Goal: Information Seeking & Learning: Learn about a topic

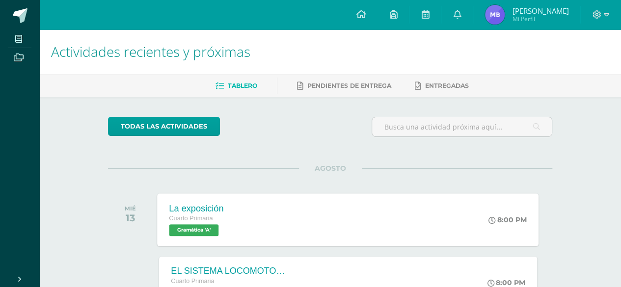
click at [366, 236] on div "La exposición Cuarto Primaria Gramática 'A' 8:00 PM La exposición Gramática Car…" at bounding box center [348, 219] width 381 height 53
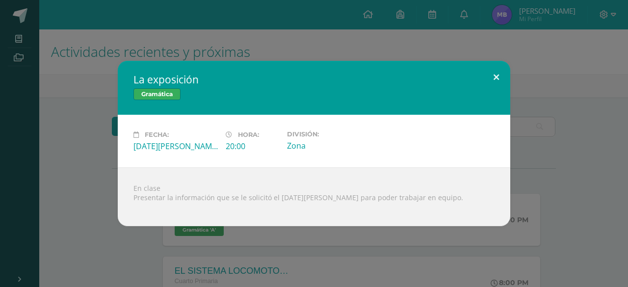
click at [498, 74] on button at bounding box center [496, 77] width 28 height 33
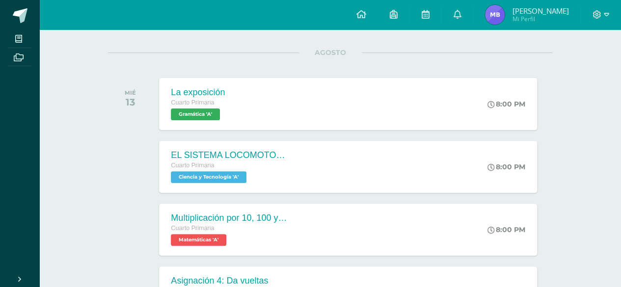
scroll to position [118, 0]
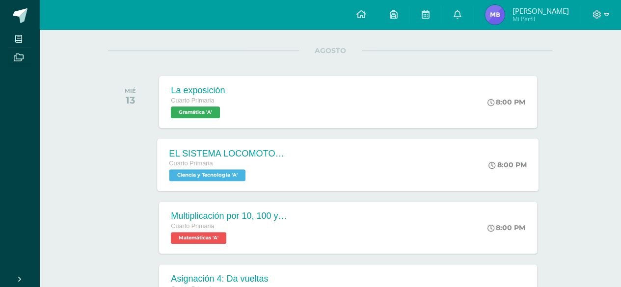
click at [412, 157] on div "EL SISTEMA LOCOMOTOR /GUIA 3 Cuarto Primaria Ciencia y Tecnología 'A' 8:00 PM E…" at bounding box center [348, 164] width 381 height 53
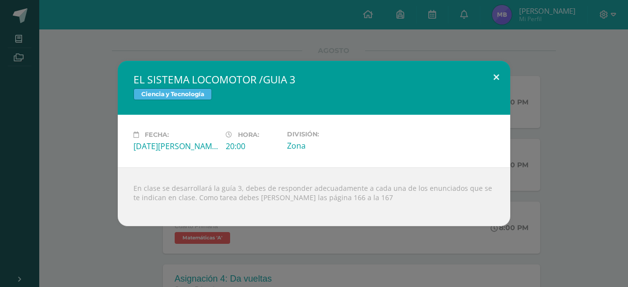
click at [495, 73] on button at bounding box center [496, 77] width 28 height 33
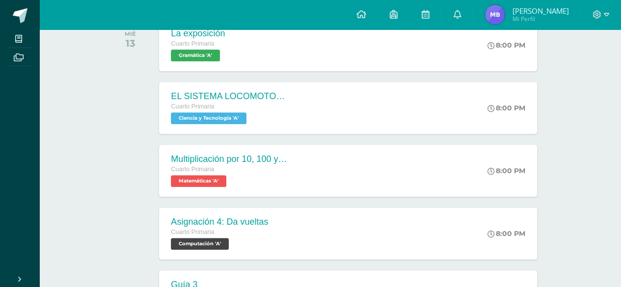
scroll to position [177, 0]
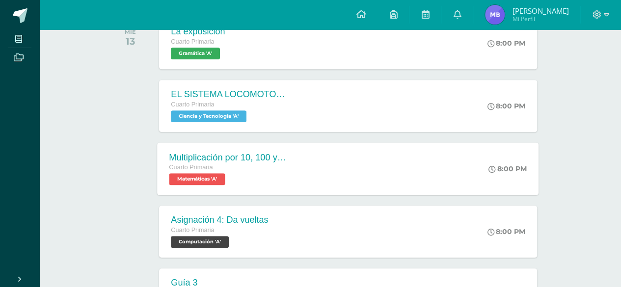
click at [464, 163] on div "Multiplicación por 10, 100 y 1000 Cuarto Primaria Matemáticas 'A' 8:00 PM Multi…" at bounding box center [348, 168] width 381 height 53
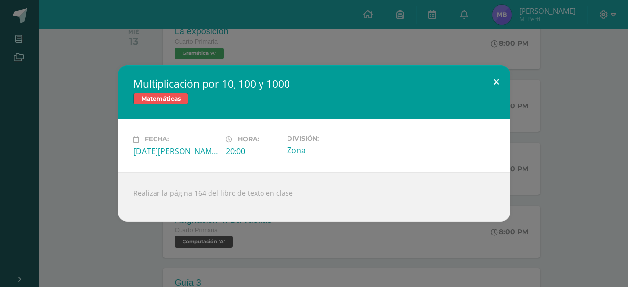
click at [493, 80] on button at bounding box center [496, 81] width 28 height 33
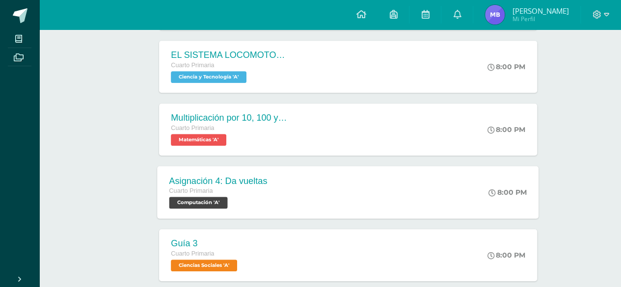
scroll to position [236, 0]
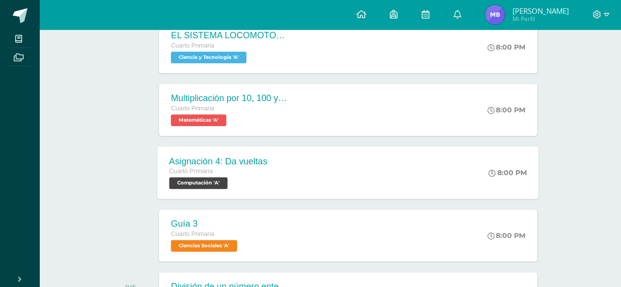
click at [375, 188] on div "Asignación 4: Da vueltas Cuarto Primaria Computación 'A' 8:00 PM Asignación 4: …" at bounding box center [348, 172] width 381 height 53
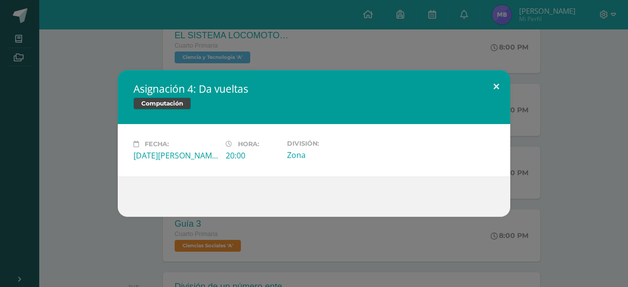
click at [489, 81] on button at bounding box center [496, 86] width 28 height 33
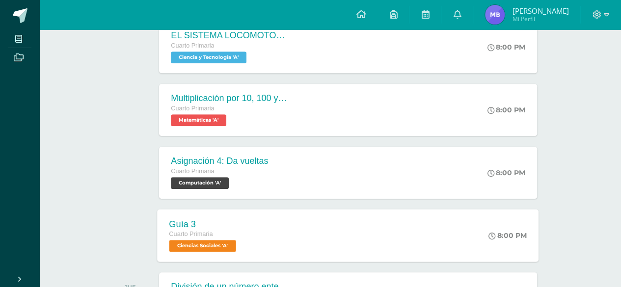
click at [307, 241] on div "Guía 3 Cuarto Primaria Ciencias Sociales 'A' 8:00 PM Guía 3 Ciencias Sociales C…" at bounding box center [348, 235] width 381 height 53
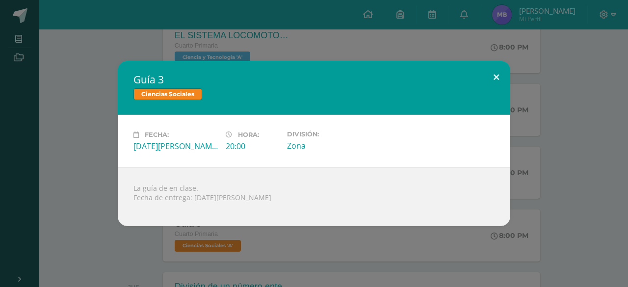
click at [494, 81] on button at bounding box center [496, 77] width 28 height 33
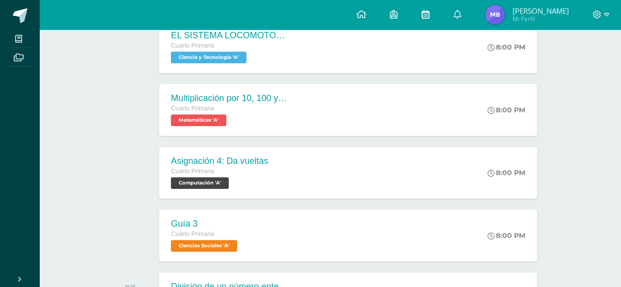
click at [416, 20] on link at bounding box center [424, 14] width 31 height 29
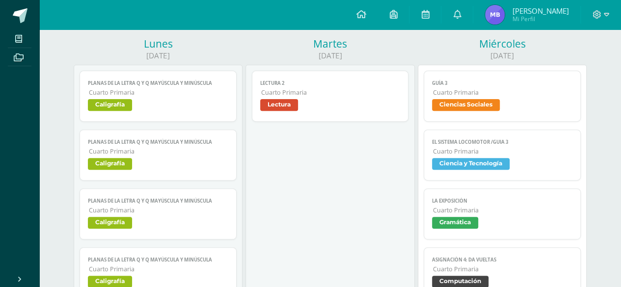
scroll to position [137, 0]
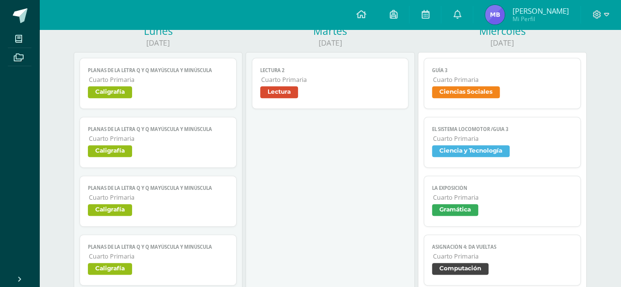
click at [511, 96] on span "Ciencias Sociales" at bounding box center [502, 93] width 140 height 14
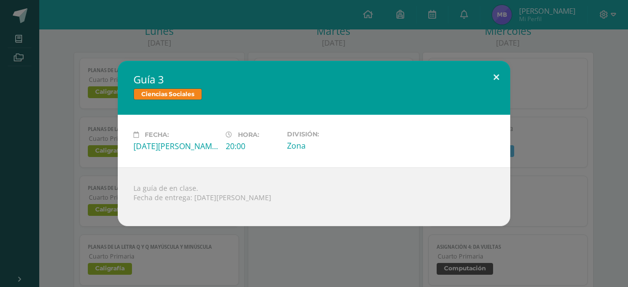
click at [498, 77] on button at bounding box center [496, 77] width 28 height 33
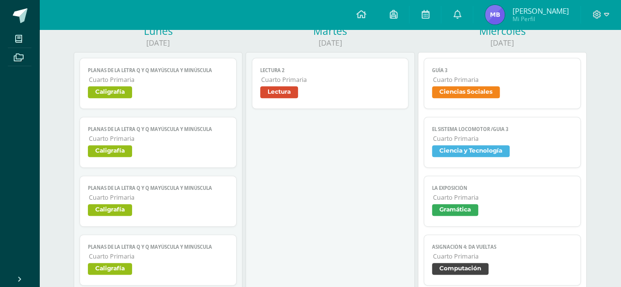
click at [518, 154] on span "Ciencia y Tecnología" at bounding box center [502, 152] width 140 height 14
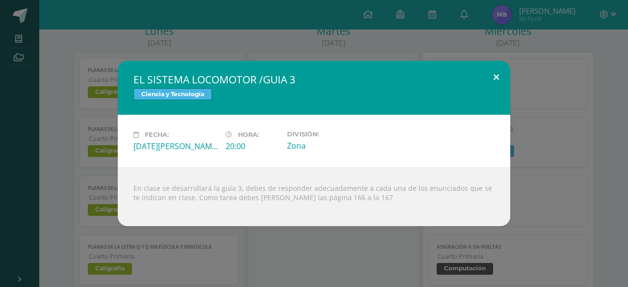
click at [505, 78] on button at bounding box center [496, 77] width 28 height 33
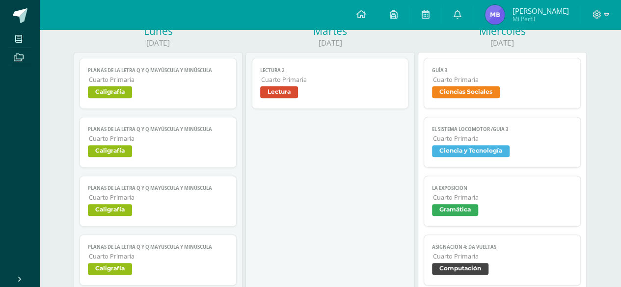
click at [492, 207] on span "Gramática" at bounding box center [502, 211] width 140 height 14
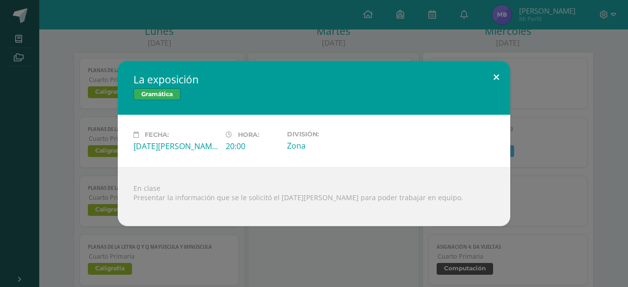
click at [498, 80] on button at bounding box center [496, 77] width 28 height 33
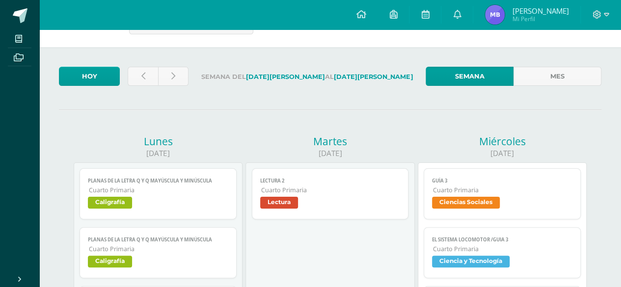
scroll to position [20, 0]
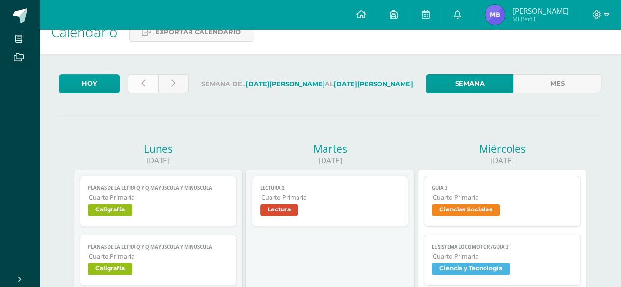
click at [145, 81] on link at bounding box center [143, 83] width 30 height 19
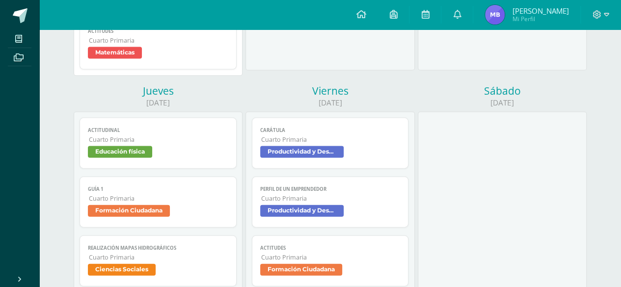
scroll to position [1021, 0]
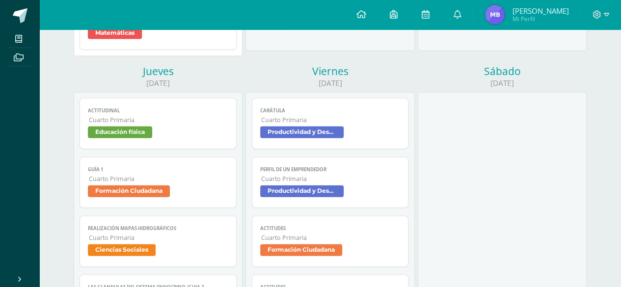
click at [352, 101] on link "Carátula Cuarto Primaria Productividad y Desarrollo" at bounding box center [330, 123] width 157 height 51
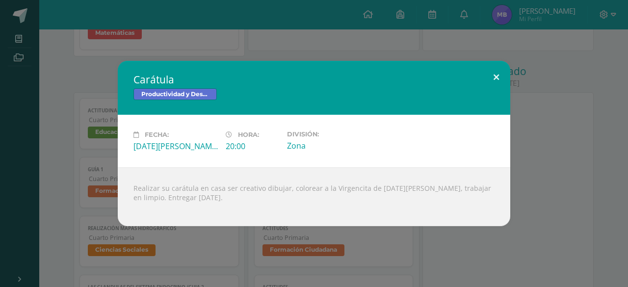
click at [495, 76] on button at bounding box center [496, 77] width 28 height 33
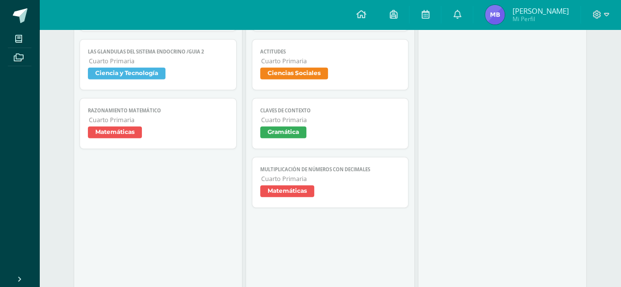
scroll to position [1276, 0]
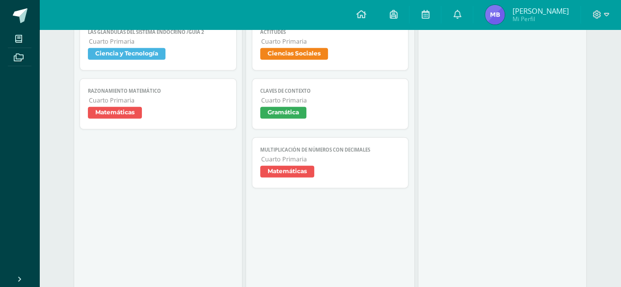
click at [340, 98] on span "Cuarto Primaria" at bounding box center [330, 100] width 139 height 8
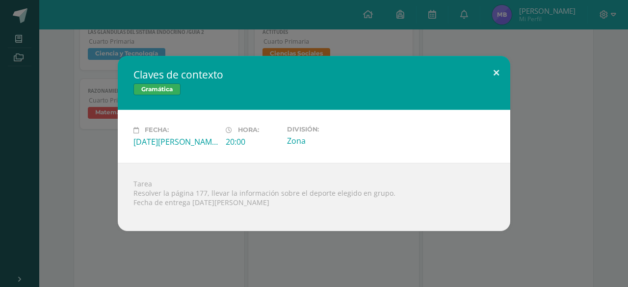
click at [496, 67] on button at bounding box center [496, 72] width 28 height 33
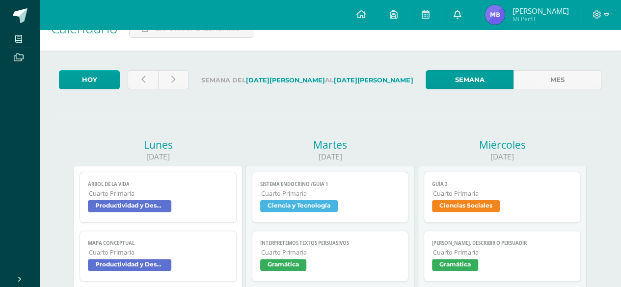
scroll to position [0, 0]
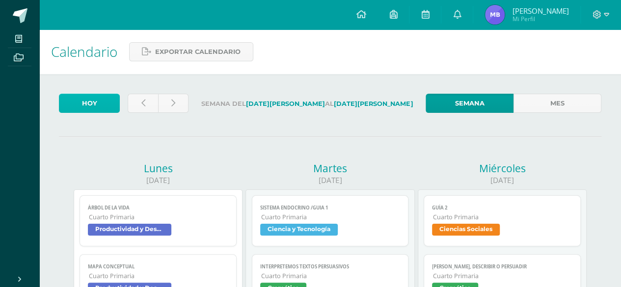
click at [94, 101] on link "Hoy" at bounding box center [89, 103] width 61 height 19
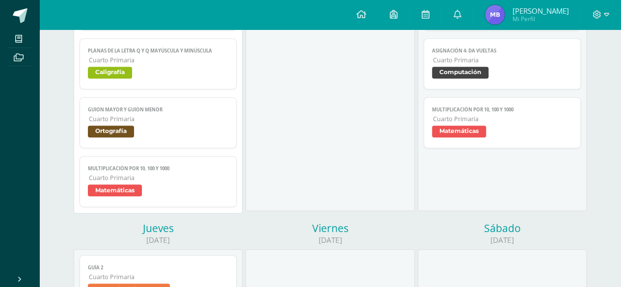
scroll to position [353, 0]
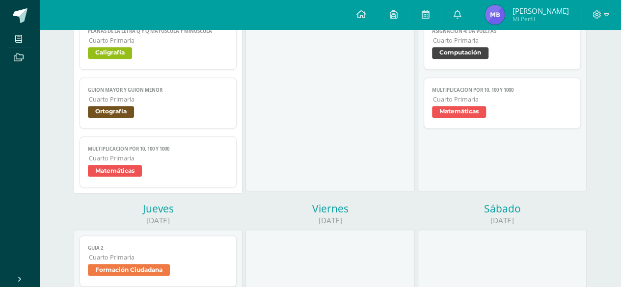
click at [151, 157] on span "Cuarto Primaria" at bounding box center [158, 158] width 139 height 8
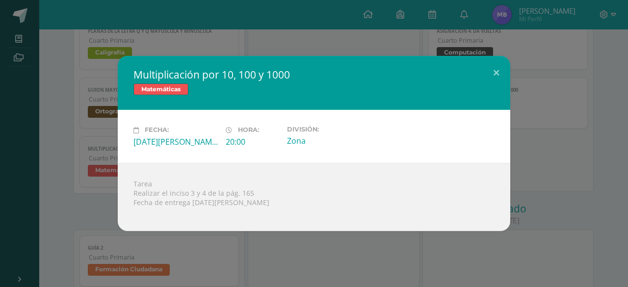
click at [151, 157] on div "Fecha: Lunes 11 de Agosto Hora: 20:00 División: Zona" at bounding box center [314, 136] width 393 height 53
click at [496, 67] on button at bounding box center [496, 72] width 28 height 33
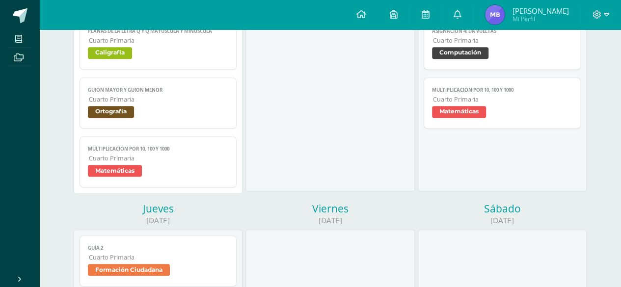
click at [496, 67] on link "Asignación 4: Da vueltas Cuarto Primaria Computación" at bounding box center [501, 44] width 157 height 51
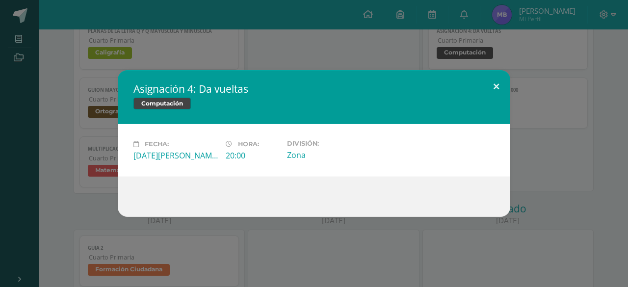
click at [496, 83] on button at bounding box center [496, 86] width 28 height 33
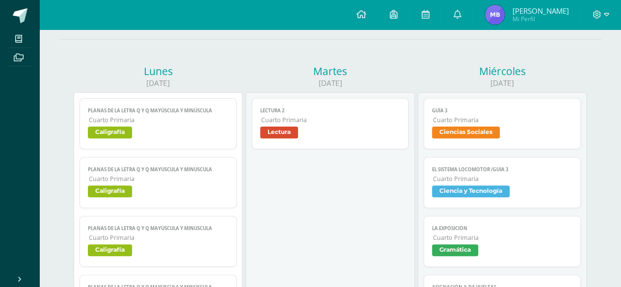
scroll to position [98, 0]
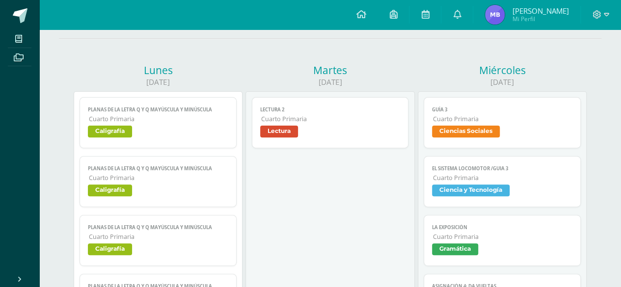
click at [387, 113] on link "Lectura 2 Cuarto Primaria Lectura" at bounding box center [330, 122] width 157 height 51
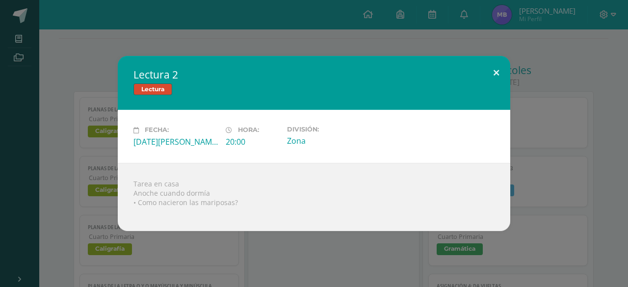
click at [498, 74] on button at bounding box center [496, 72] width 28 height 33
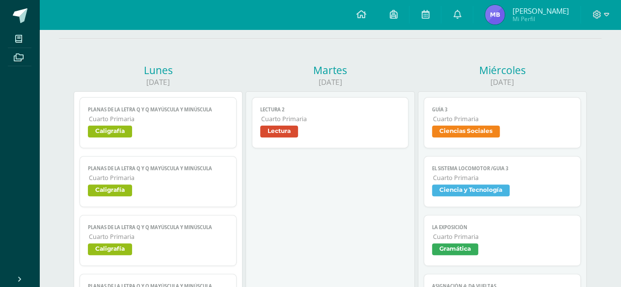
scroll to position [98, 0]
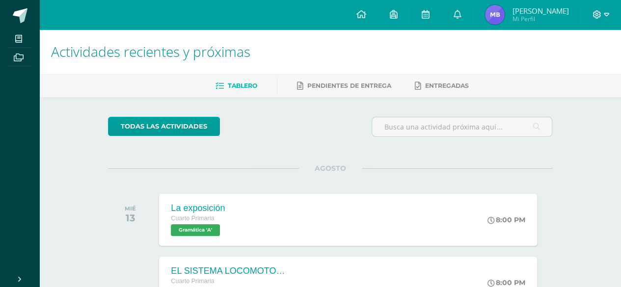
click at [608, 13] on icon at bounding box center [606, 14] width 5 height 9
drag, startPoint x: 608, startPoint y: 13, endPoint x: 603, endPoint y: 15, distance: 5.5
click at [604, 15] on icon at bounding box center [606, 14] width 5 height 9
click at [603, 15] on span at bounding box center [600, 14] width 17 height 11
click at [584, 66] on span "Cerrar sesión" at bounding box center [575, 66] width 44 height 9
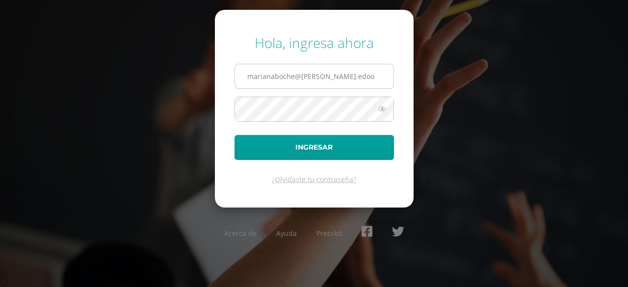
click at [356, 79] on input "marianaboche@fatima.edoo" at bounding box center [314, 76] width 158 height 24
click at [369, 80] on input "marianaboche@fatima.edoo" at bounding box center [314, 76] width 158 height 24
type input "20180002@fatima.edu.gt"
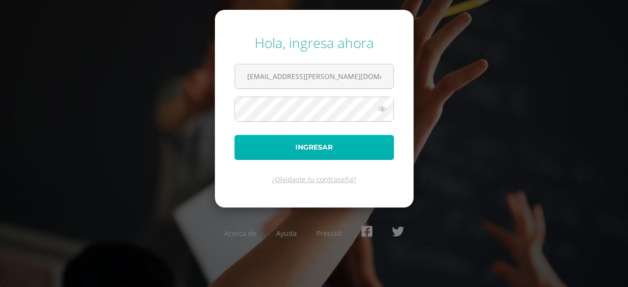
click at [365, 143] on button "Ingresar" at bounding box center [314, 147] width 159 height 25
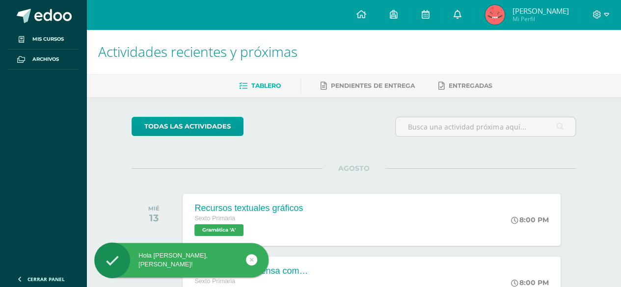
click at [473, 18] on link at bounding box center [456, 14] width 31 height 29
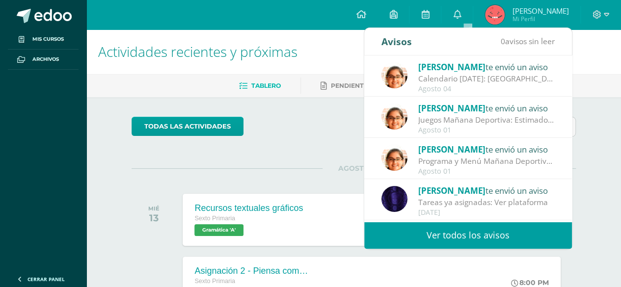
click at [304, 127] on div "todas las Actividades" at bounding box center [222, 131] width 188 height 28
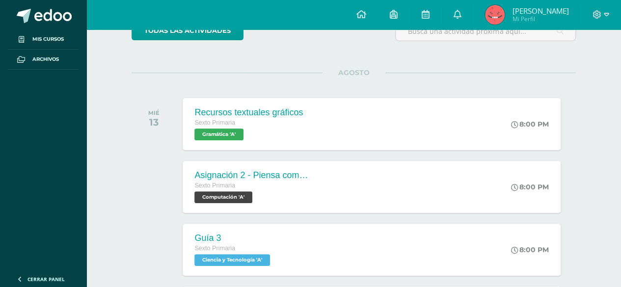
scroll to position [98, 0]
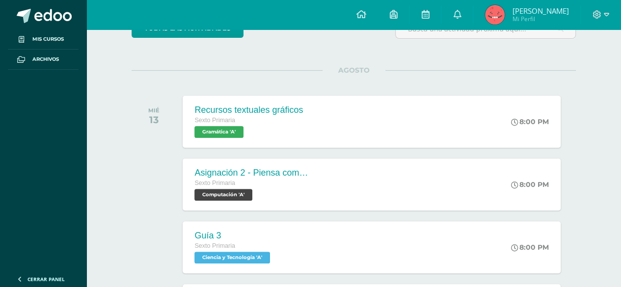
click at [304, 127] on div "Recursos textuales gráficos Sexto Primaria Gramática 'A'" at bounding box center [249, 122] width 132 height 52
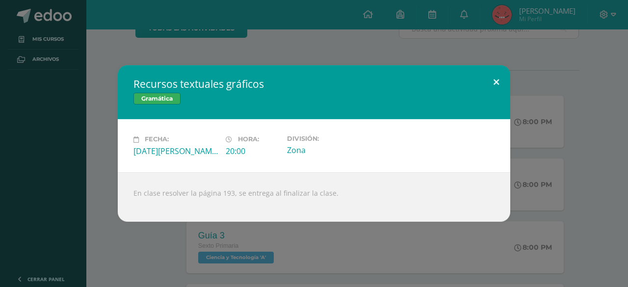
click at [490, 82] on button at bounding box center [496, 81] width 28 height 33
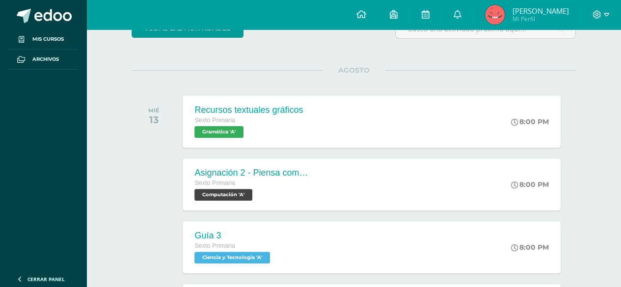
click at [289, 187] on div "Sexto Primaria" at bounding box center [253, 183] width 118 height 11
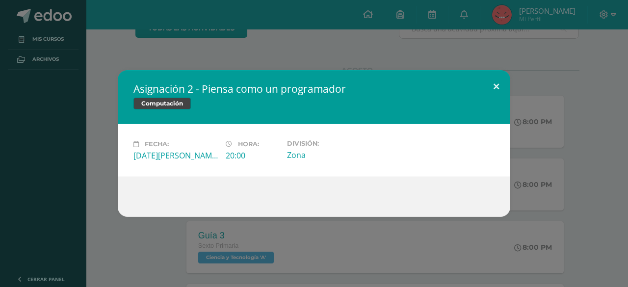
click at [486, 84] on button at bounding box center [496, 86] width 28 height 33
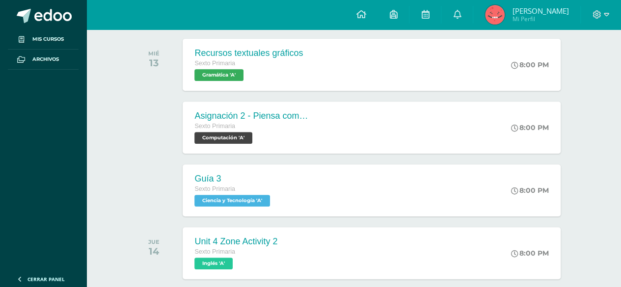
scroll to position [157, 0]
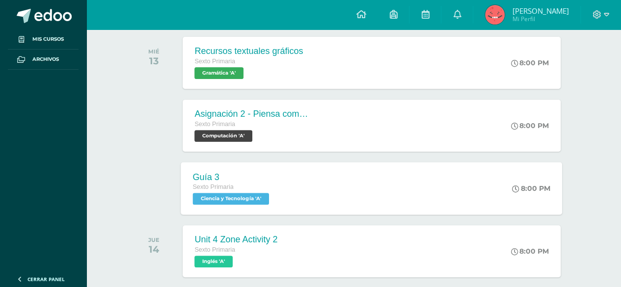
click at [363, 165] on div "Guía 3 Sexto Primaria Ciencia y Tecnología 'A' 8:00 PM Guía 3 Ciencia y Tecnolo…" at bounding box center [371, 188] width 381 height 53
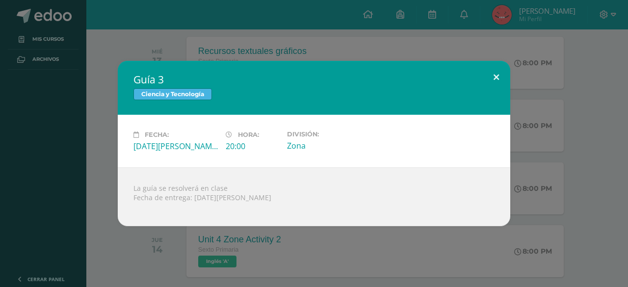
drag, startPoint x: 479, startPoint y: 78, endPoint x: 499, endPoint y: 79, distance: 19.2
click at [499, 79] on div "Guía 3 Ciencia y Tecnología Fecha: Miércoles 13 de Agosto Hora: 20:00 División:…" at bounding box center [314, 143] width 393 height 165
click at [499, 79] on button at bounding box center [496, 77] width 28 height 33
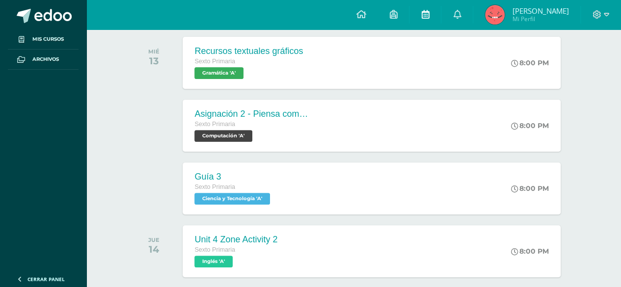
click at [429, 12] on icon at bounding box center [425, 14] width 8 height 9
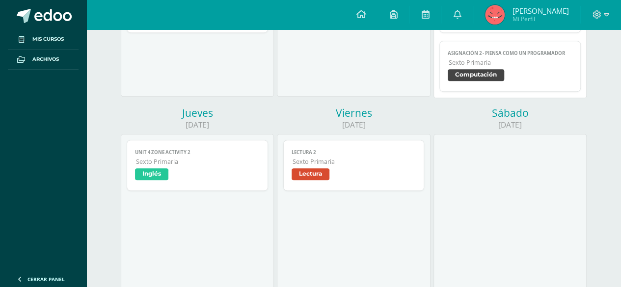
scroll to position [275, 0]
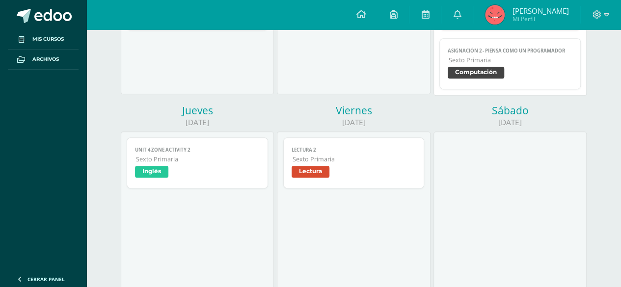
click at [214, 133] on div "Unit 4 Zone Activity 2 Inglés Cargando contenido Unit 4 Zone Activity 2 Sexto P…" at bounding box center [197, 222] width 153 height 180
click at [215, 145] on link "Unit 4 Zone Activity 2 Sexto Primaria Inglés" at bounding box center [197, 162] width 141 height 51
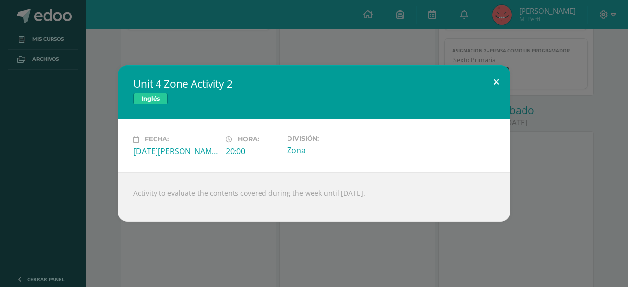
click at [503, 91] on button at bounding box center [496, 81] width 28 height 33
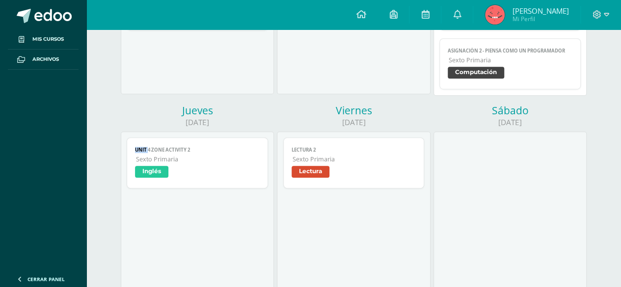
click at [365, 161] on span "Sexto Primaria" at bounding box center [354, 159] width 124 height 8
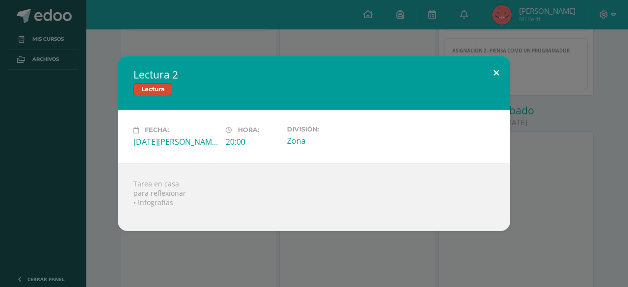
click at [501, 80] on button at bounding box center [496, 72] width 28 height 33
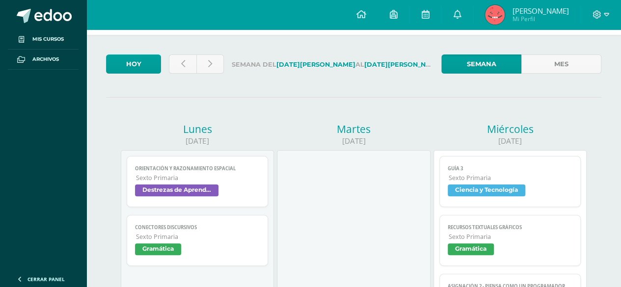
scroll to position [59, 0]
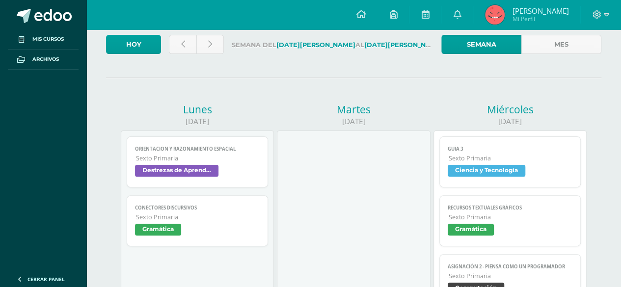
click at [218, 218] on span "Sexto Primaria" at bounding box center [198, 217] width 124 height 8
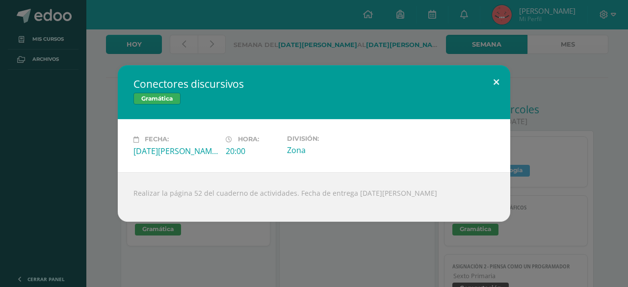
click at [501, 83] on button at bounding box center [496, 81] width 28 height 33
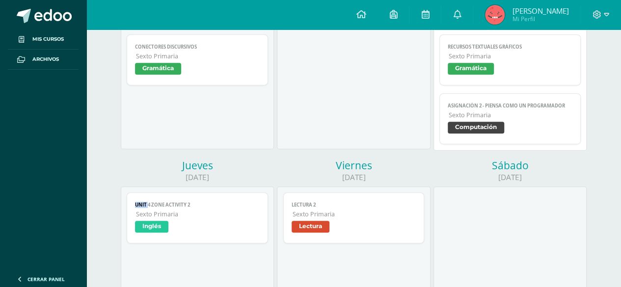
scroll to position [216, 0]
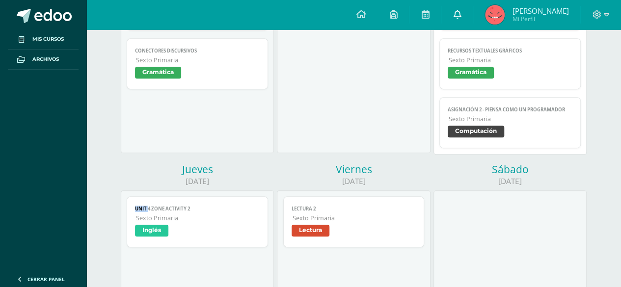
click at [461, 16] on icon at bounding box center [457, 14] width 8 height 9
click at [354, 102] on div at bounding box center [353, 64] width 153 height 180
click at [560, 20] on span "Mi Perfil" at bounding box center [540, 19] width 56 height 8
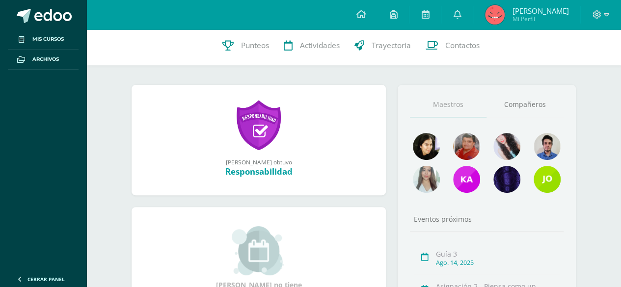
scroll to position [80, 0]
